Goal: Task Accomplishment & Management: Manage account settings

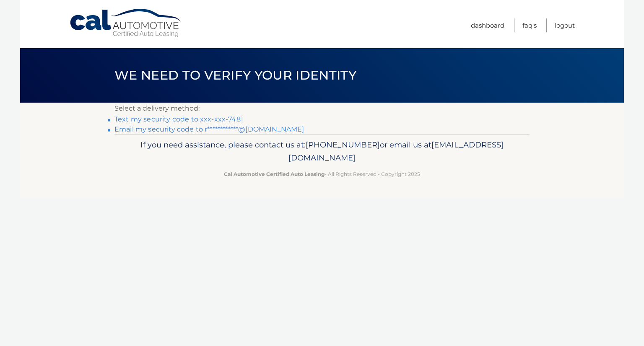
click at [124, 120] on link "Text my security code to xxx-xxx-7481" at bounding box center [178, 119] width 129 height 8
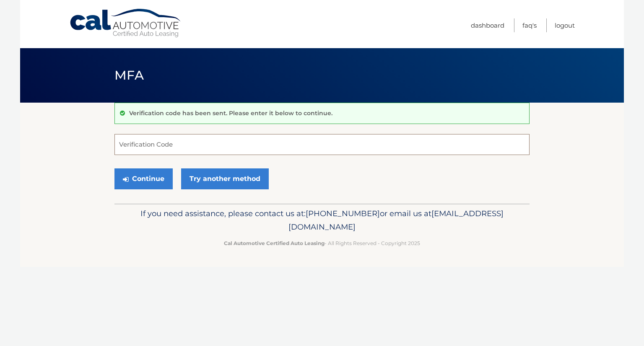
click at [162, 143] on input "Verification Code" at bounding box center [321, 144] width 415 height 21
type input "117075"
click at [158, 183] on button "Continue" at bounding box center [143, 179] width 58 height 21
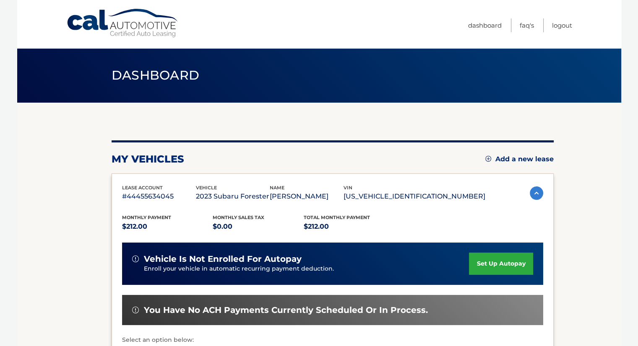
click at [480, 262] on link "set up autopay" at bounding box center [501, 264] width 64 height 22
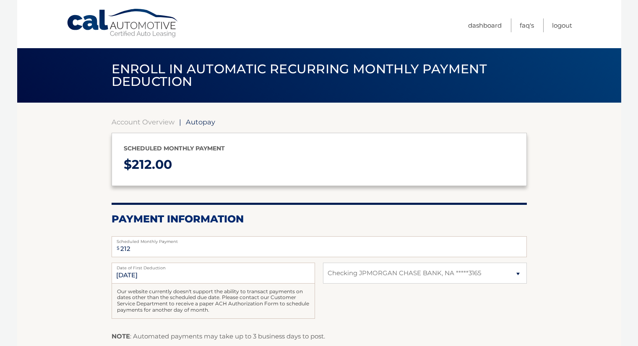
select select "MzhhOTBlNjctMDIwNy00YTAxLWEzOGEtNTM1MzkwNjdjN2Nh"
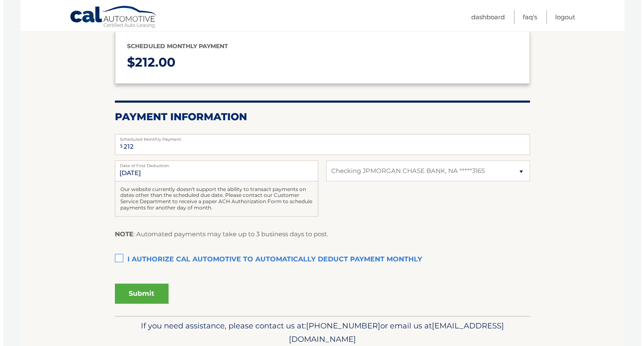
scroll to position [107, 0]
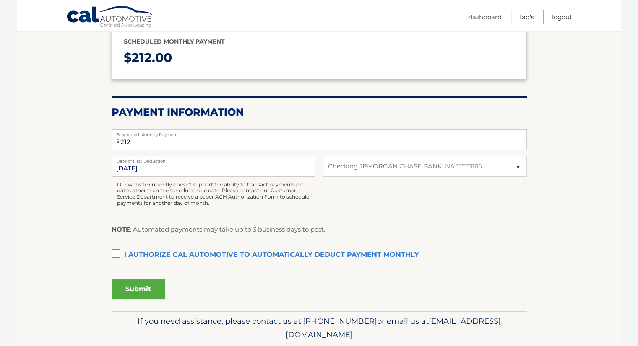
click at [116, 253] on label "I authorize cal automotive to automatically deduct payment monthly This checkbo…" at bounding box center [319, 255] width 415 height 17
click at [0, 0] on input "I authorize cal automotive to automatically deduct payment monthly This checkbo…" at bounding box center [0, 0] width 0 height 0
click at [127, 288] on button "Submit" at bounding box center [139, 289] width 54 height 20
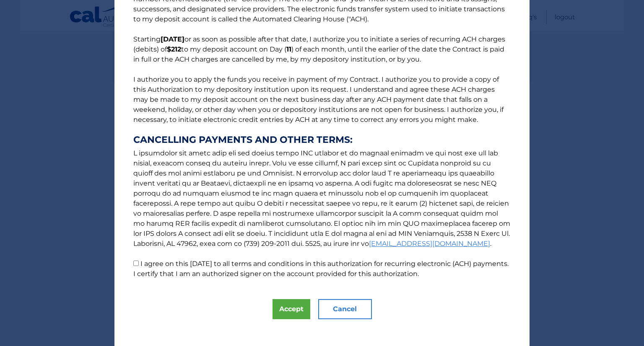
scroll to position [50, 0]
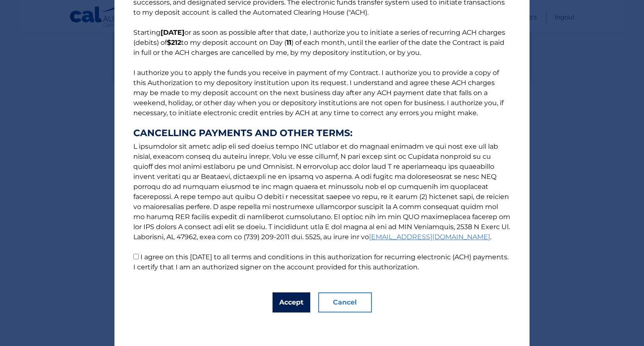
click at [288, 306] on button "Accept" at bounding box center [292, 303] width 38 height 20
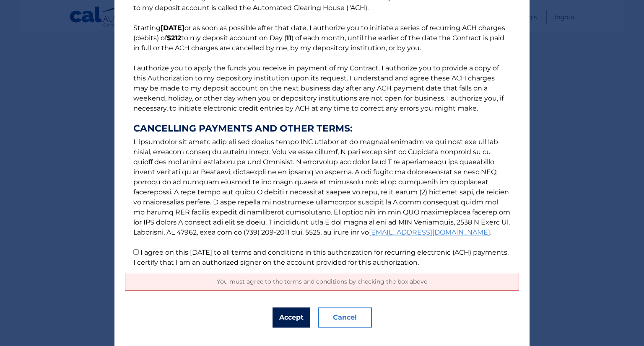
scroll to position [69, 0]
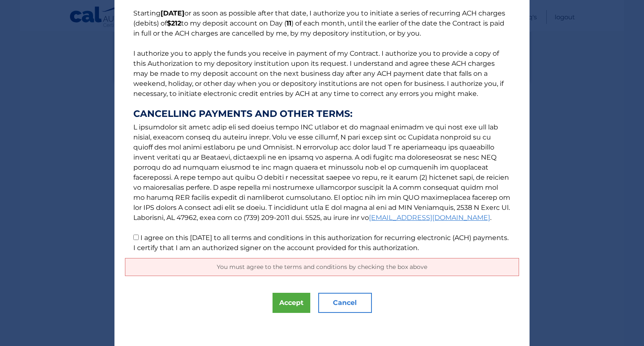
click at [134, 238] on input "I agree on this 09/03/2025 to all terms and conditions in this authorization fo…" at bounding box center [135, 237] width 5 height 5
checkbox input "true"
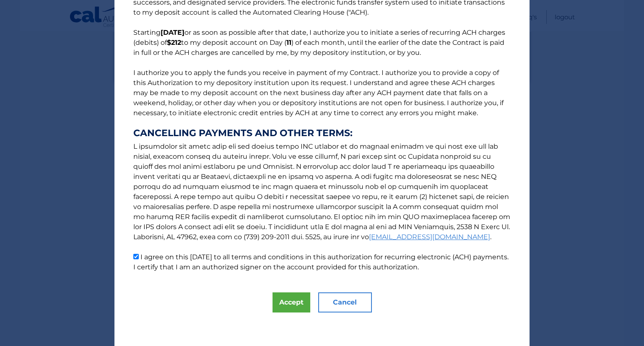
click at [285, 305] on button "Accept" at bounding box center [292, 303] width 38 height 20
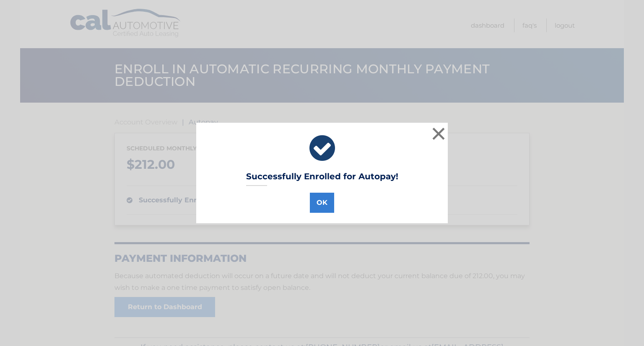
click at [320, 208] on button "OK" at bounding box center [322, 203] width 24 height 20
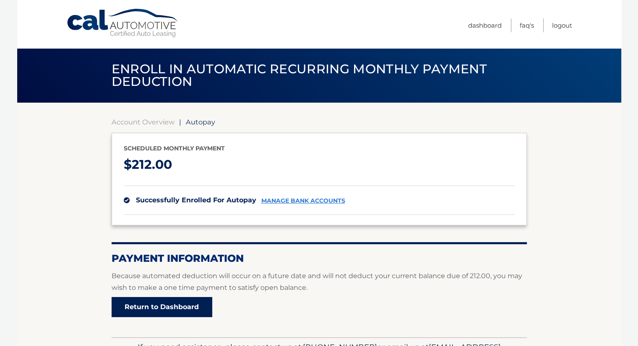
click at [136, 297] on link "Return to Dashboard" at bounding box center [162, 307] width 101 height 20
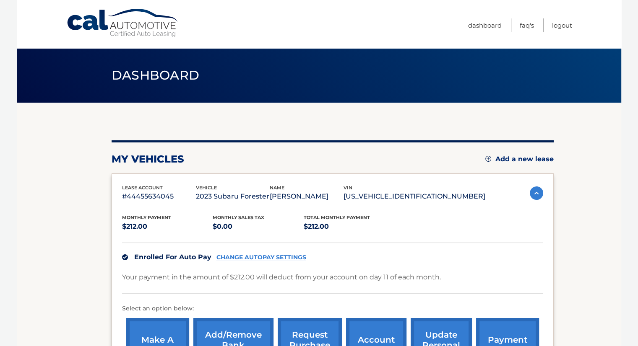
click at [136, 297] on div "Monthly Payment $212.00 Monthly sales Tax $0.00 Total Monthly Payment $212.00 E…" at bounding box center [332, 290] width 421 height 175
click at [565, 27] on link "Logout" at bounding box center [562, 25] width 20 height 14
